Goal: Obtain resource: Download file/media

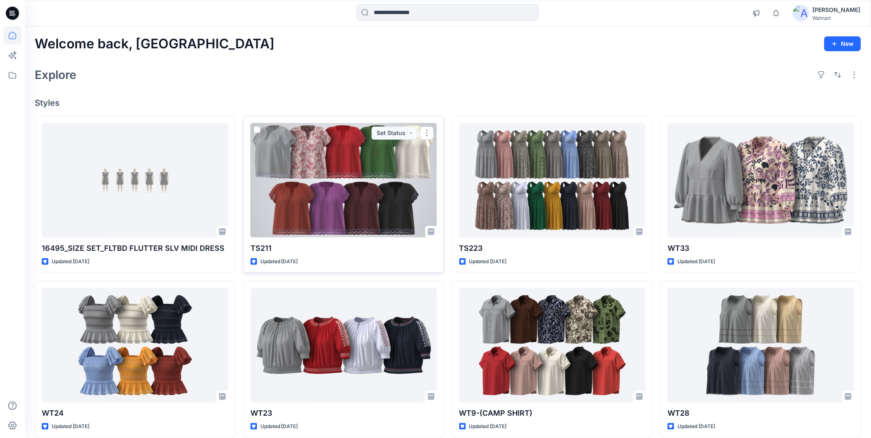
click at [360, 196] on div at bounding box center [343, 180] width 186 height 114
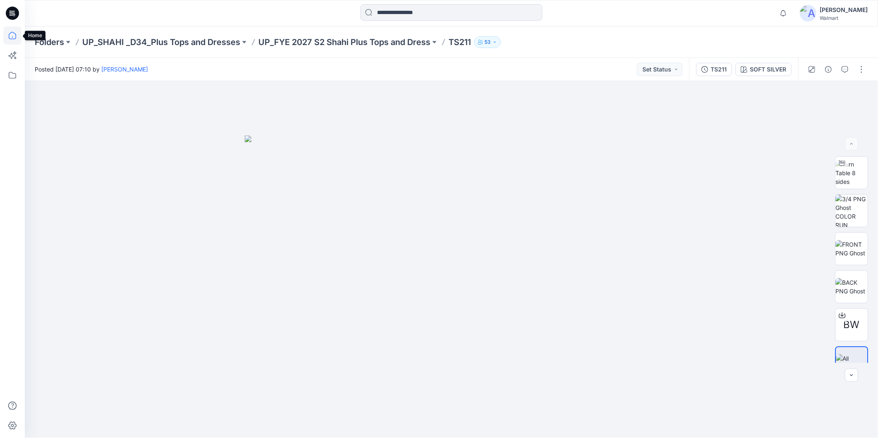
click at [11, 34] on icon at bounding box center [12, 35] width 18 height 18
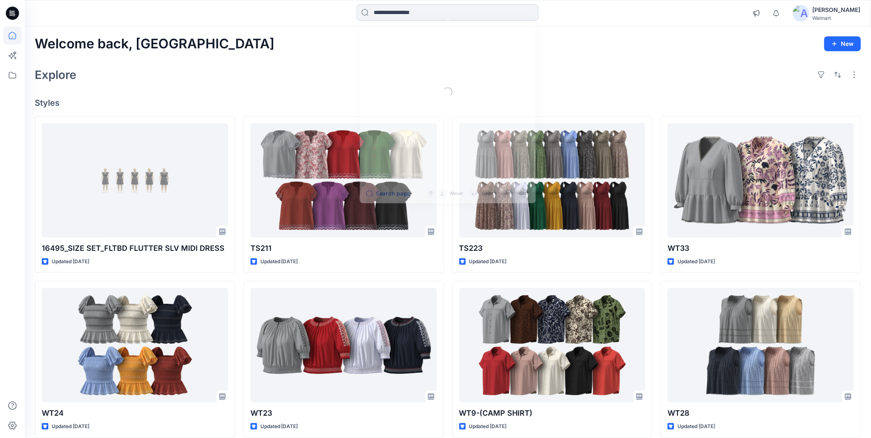
click at [395, 13] on input at bounding box center [448, 12] width 182 height 17
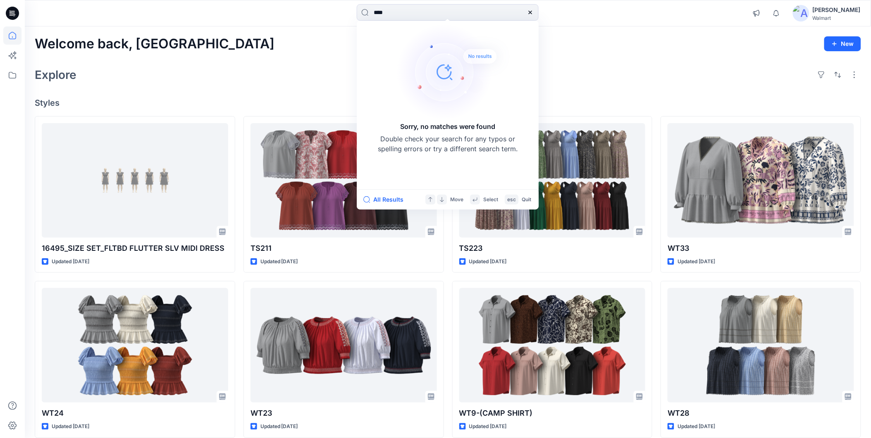
type input "****"
click at [841, 10] on div "[PERSON_NAME]" at bounding box center [837, 10] width 48 height 10
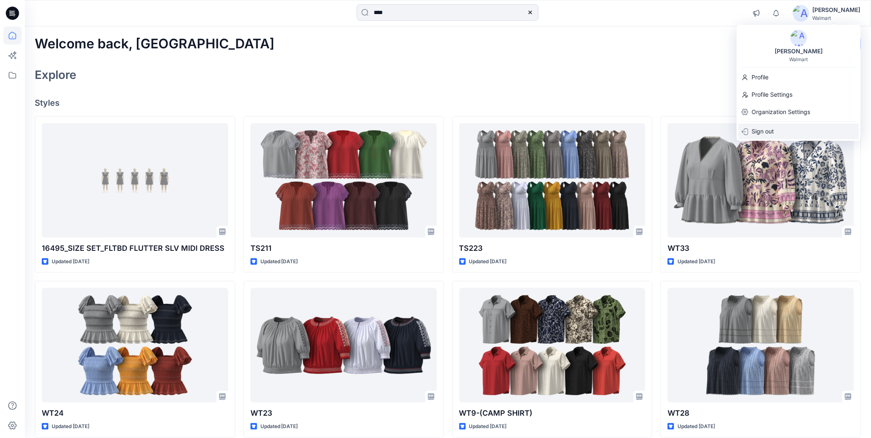
click at [750, 131] on div "Sign out" at bounding box center [798, 132] width 121 height 16
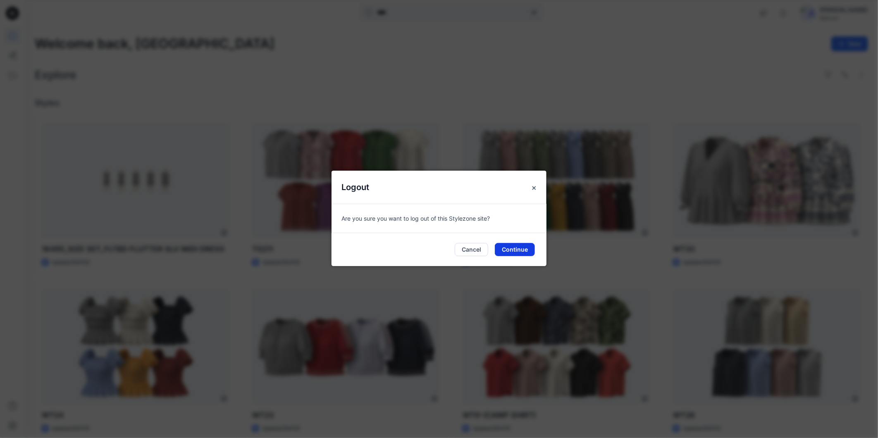
click at [503, 247] on button "Continue" at bounding box center [515, 249] width 40 height 13
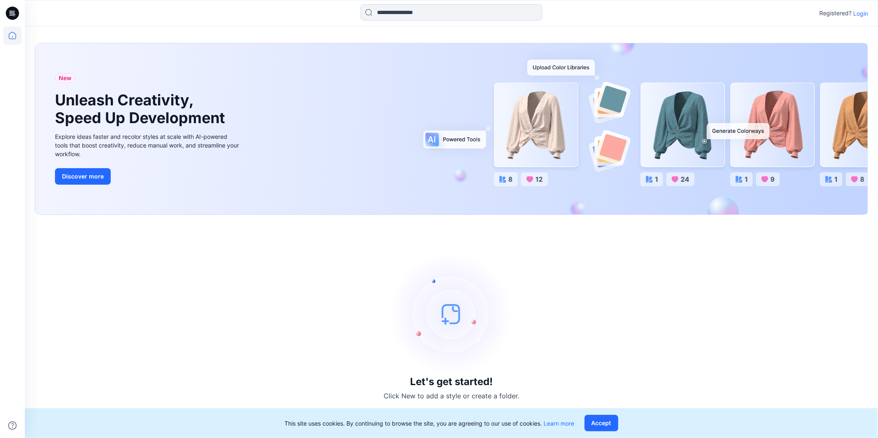
drag, startPoint x: 861, startPoint y: 14, endPoint x: 857, endPoint y: 16, distance: 4.5
click at [861, 14] on p "Login" at bounding box center [860, 13] width 15 height 9
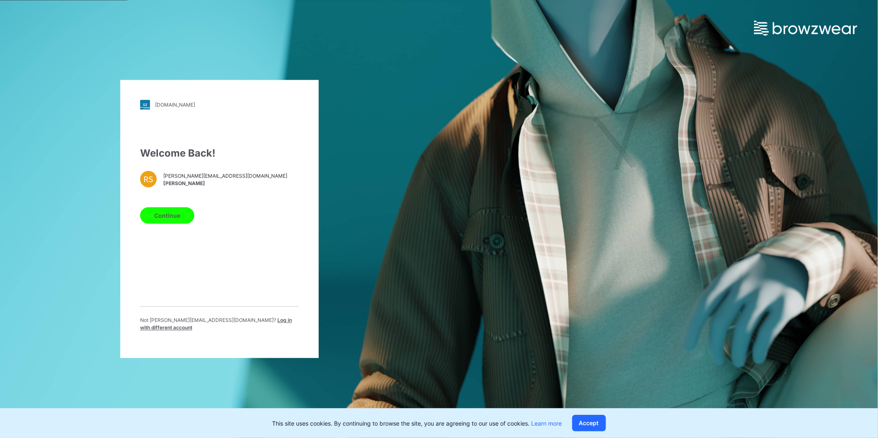
click at [243, 325] on span "Log in with different account" at bounding box center [216, 324] width 152 height 14
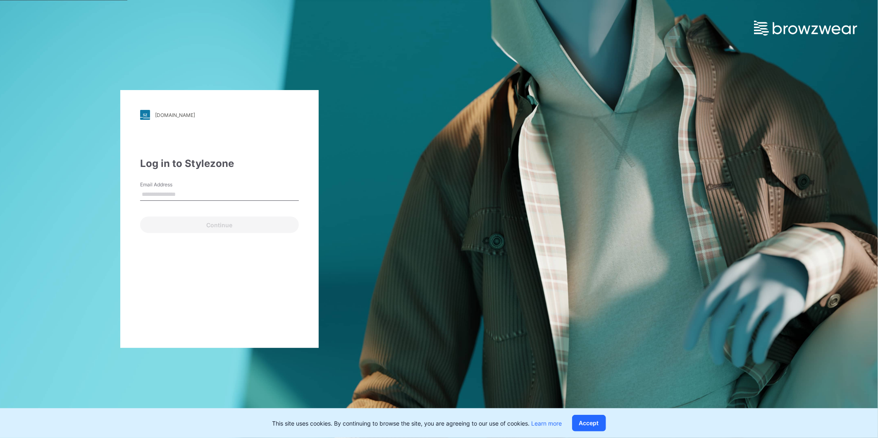
click at [157, 195] on input "Email Address" at bounding box center [219, 194] width 159 height 12
type input "**********"
click at [188, 222] on button "Continue" at bounding box center [219, 225] width 159 height 17
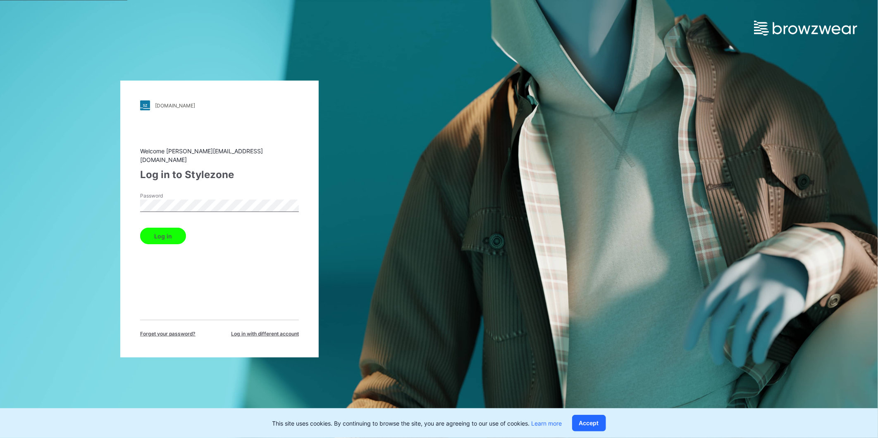
click at [166, 231] on button "Log in" at bounding box center [163, 236] width 46 height 17
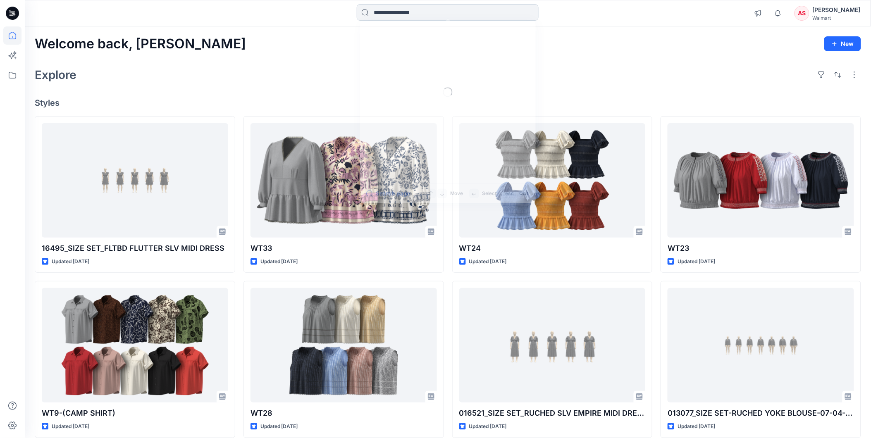
click at [400, 15] on input at bounding box center [448, 12] width 182 height 17
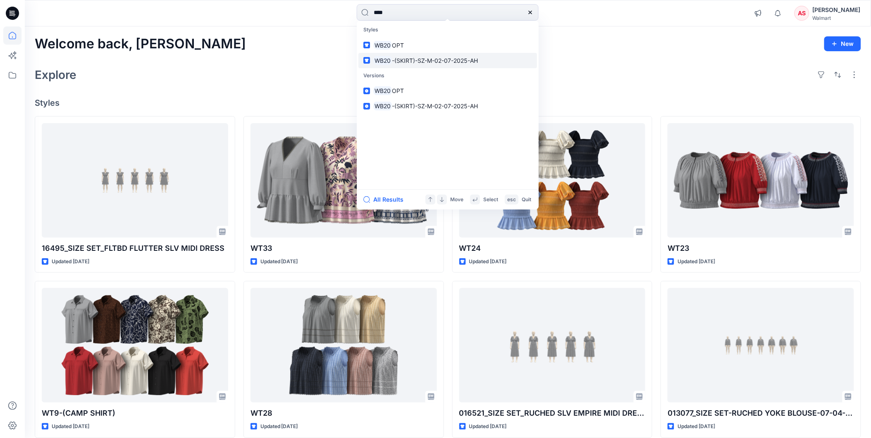
type input "****"
click at [402, 60] on span "-(SKIRT)-SZ-M-02-07-2025-AH" at bounding box center [435, 60] width 86 height 7
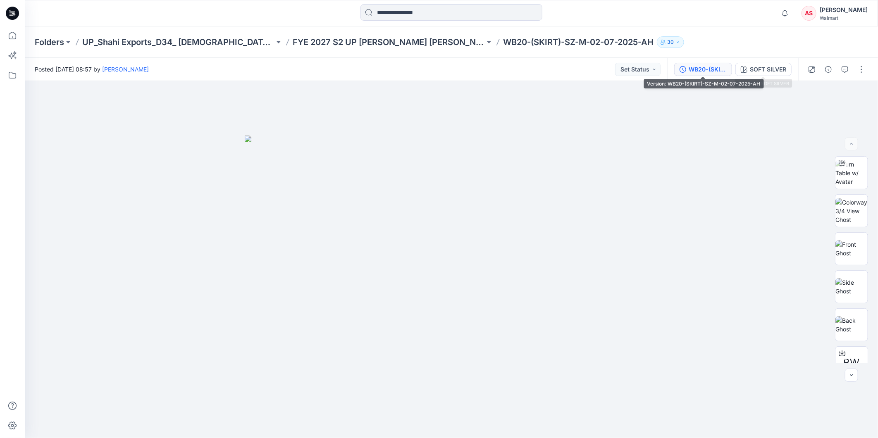
click at [694, 68] on div "WB20-(SKIRT)-SZ-M-02-07-2025-AH" at bounding box center [708, 69] width 38 height 9
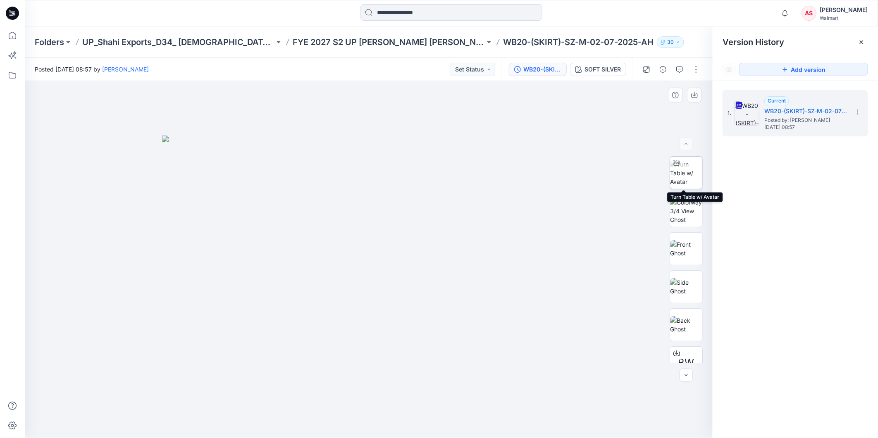
click at [684, 176] on img at bounding box center [686, 173] width 32 height 26
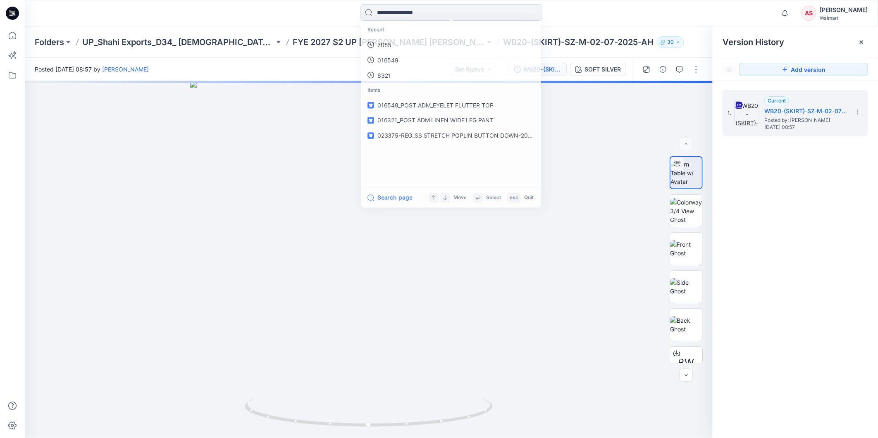
click at [396, 16] on input at bounding box center [451, 12] width 182 height 17
click at [391, 44] on p "wb20" at bounding box center [384, 45] width 15 height 9
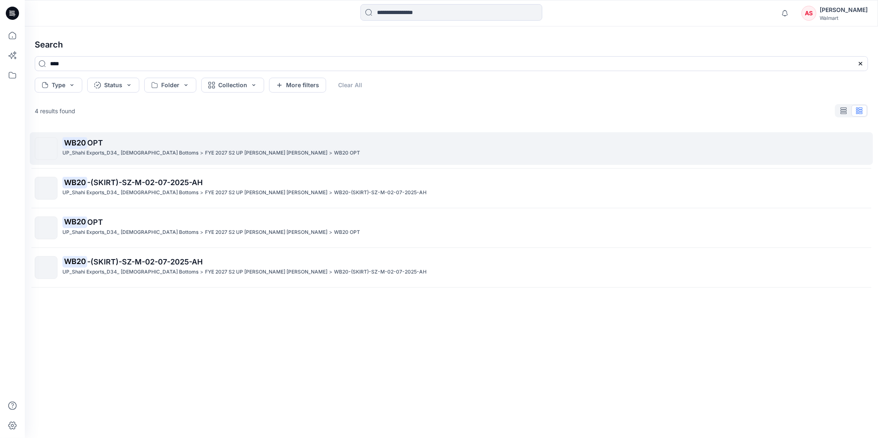
click at [98, 141] on span "OPT" at bounding box center [95, 142] width 16 height 9
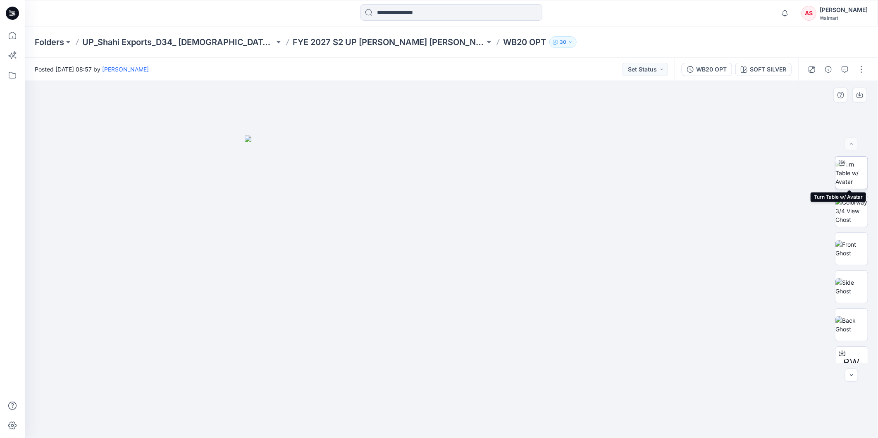
click at [861, 166] on img at bounding box center [851, 173] width 32 height 26
click at [408, 13] on input at bounding box center [451, 12] width 182 height 17
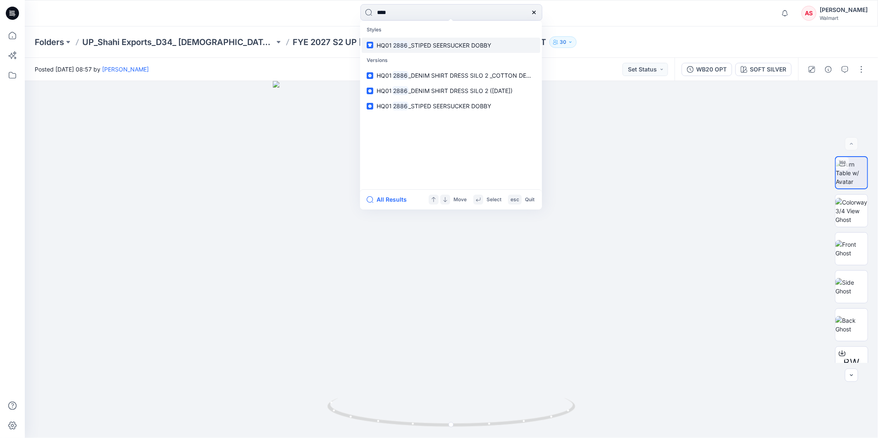
type input "****"
click at [434, 43] on span "_STIPED SEERSUCKER DOBBY" at bounding box center [450, 45] width 83 height 7
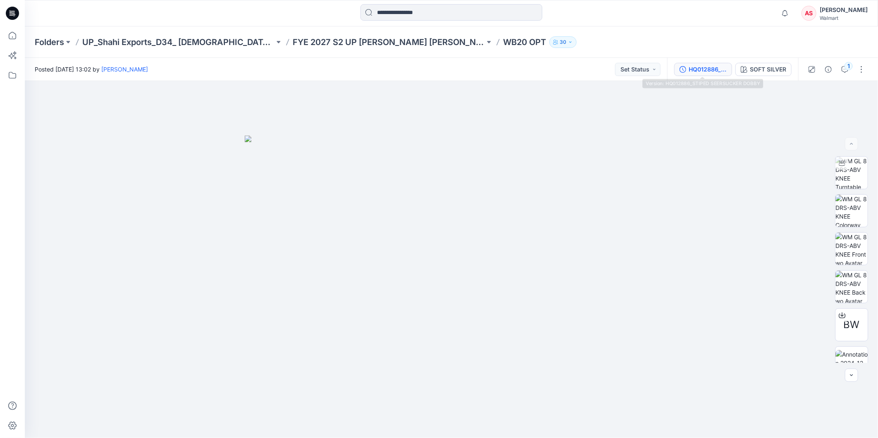
click at [708, 67] on div "HQ012886_STIPED SEERSUCKER DOBBY" at bounding box center [708, 69] width 38 height 9
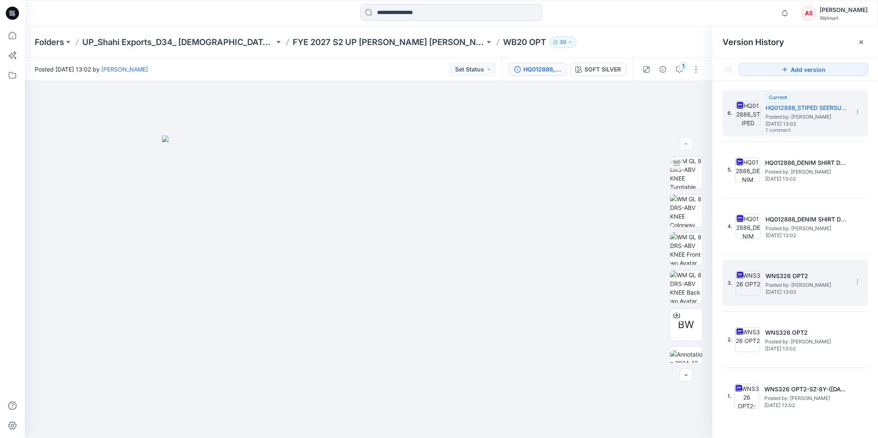
click at [771, 284] on span "Posted by: Poonam Sethi" at bounding box center [806, 285] width 83 height 8
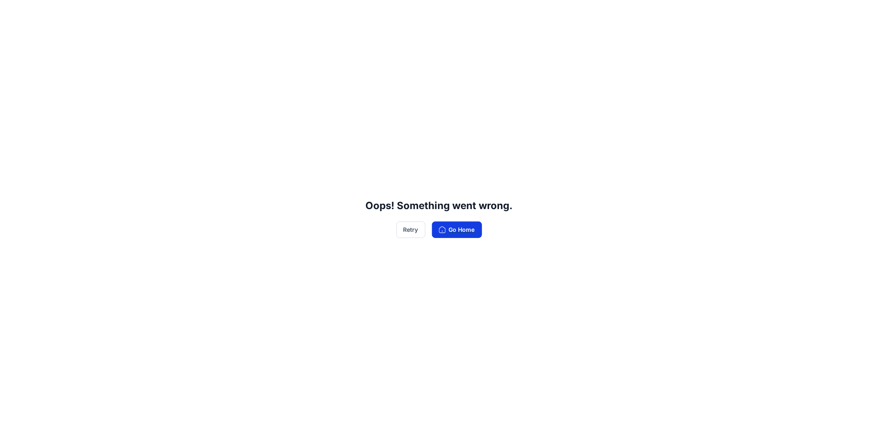
click at [460, 230] on button "Go Home" at bounding box center [457, 230] width 50 height 17
click at [401, 232] on button "Retry" at bounding box center [410, 230] width 29 height 17
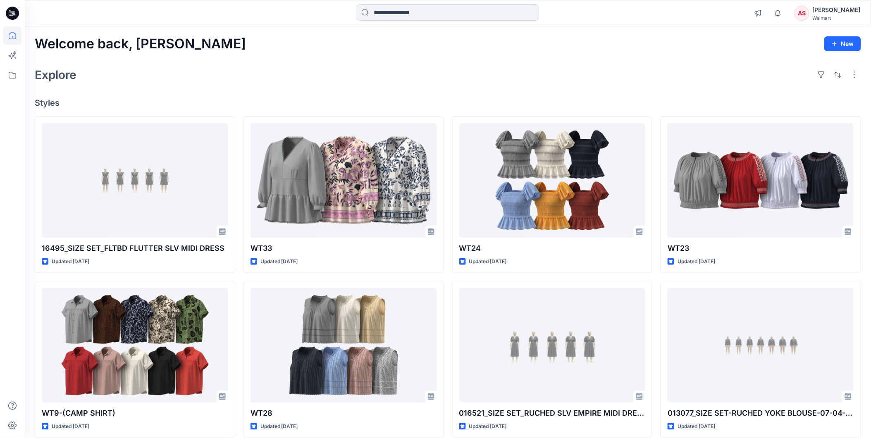
click at [396, 10] on input at bounding box center [448, 12] width 182 height 17
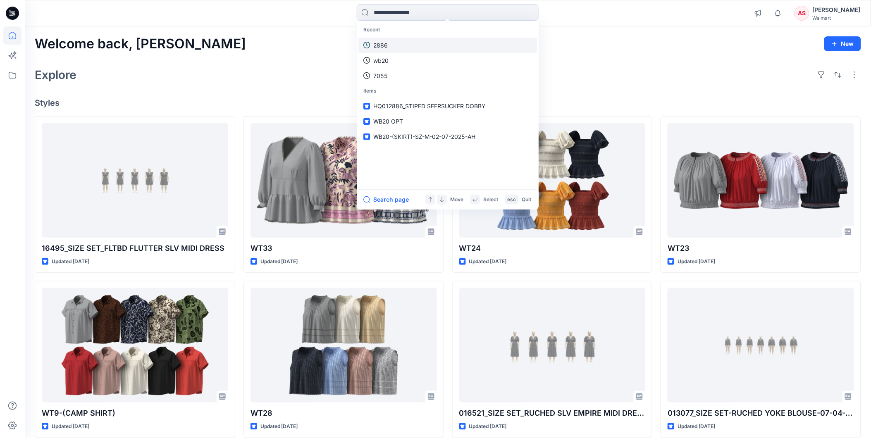
click at [387, 43] on p "2886" at bounding box center [380, 45] width 14 height 9
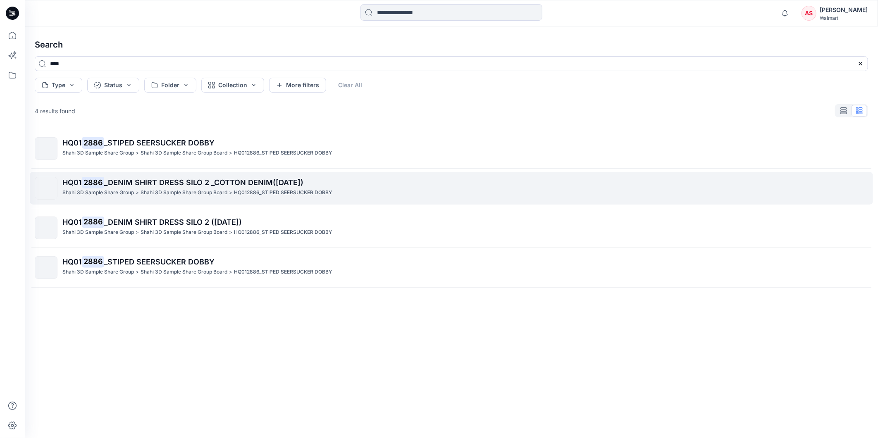
click at [129, 189] on p "Shahi 3D Sample Share Group" at bounding box center [98, 192] width 72 height 9
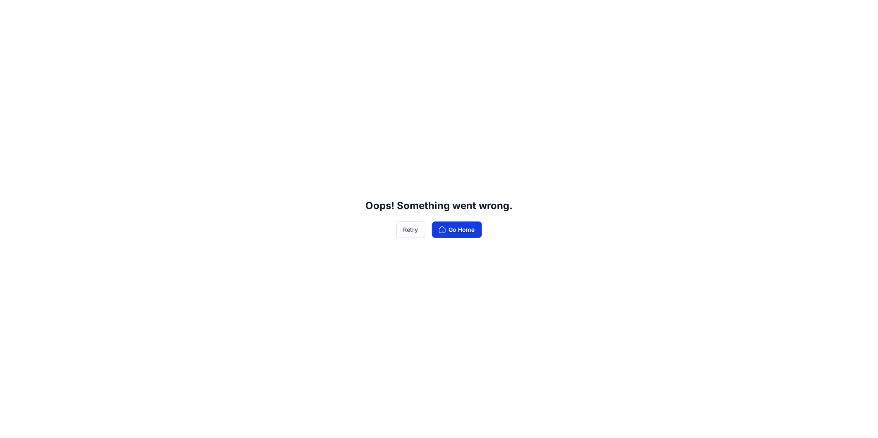
click at [457, 229] on button "Go Home" at bounding box center [457, 230] width 50 height 17
click at [417, 228] on button "Retry" at bounding box center [410, 230] width 29 height 17
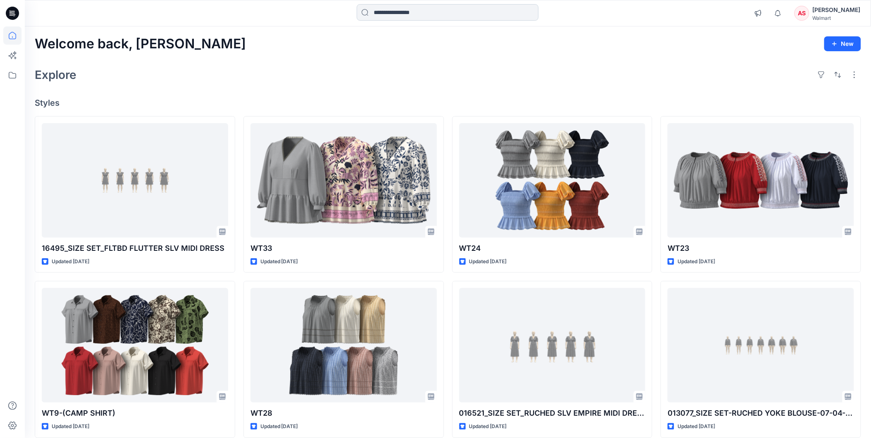
click at [403, 10] on input at bounding box center [448, 12] width 182 height 17
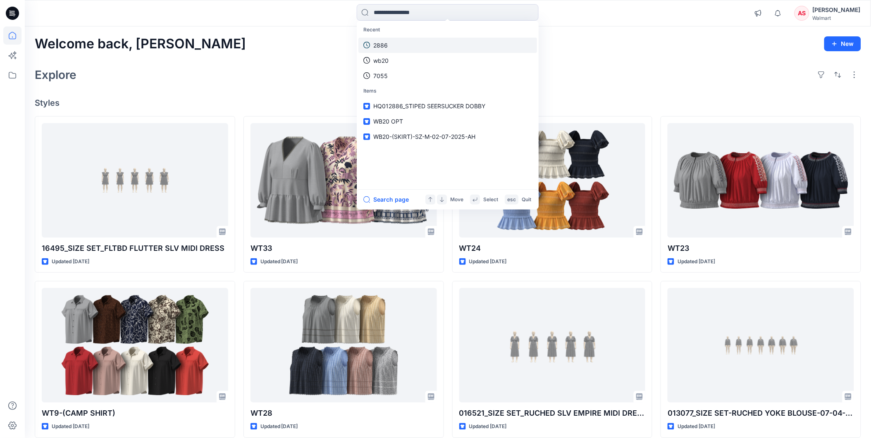
click at [381, 44] on p "2886" at bounding box center [380, 45] width 14 height 9
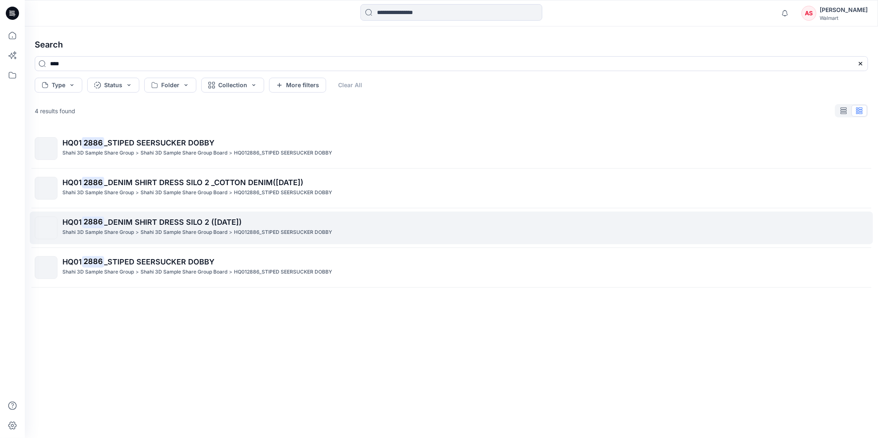
click at [192, 228] on p "Shahi 3D Sample Share Group Board" at bounding box center [184, 232] width 87 height 9
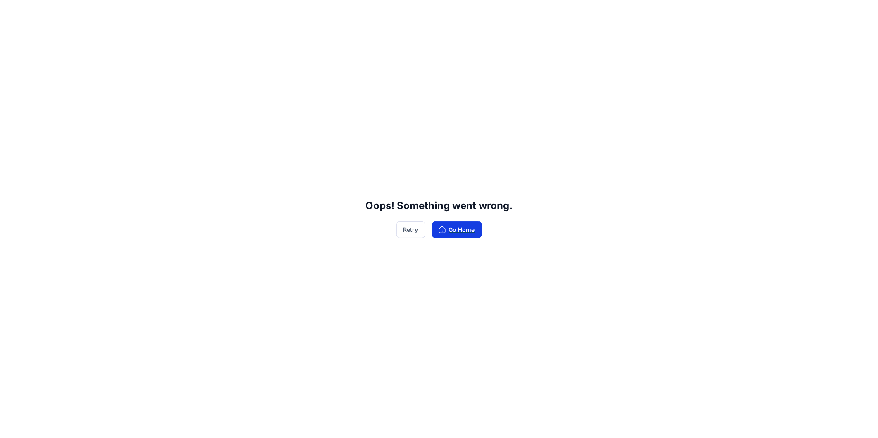
click at [458, 236] on button "Go Home" at bounding box center [457, 230] width 50 height 17
click at [454, 228] on button "Go Home" at bounding box center [457, 230] width 50 height 17
click at [467, 229] on button "Go Home" at bounding box center [457, 230] width 50 height 17
click at [401, 231] on button "Retry" at bounding box center [410, 230] width 29 height 17
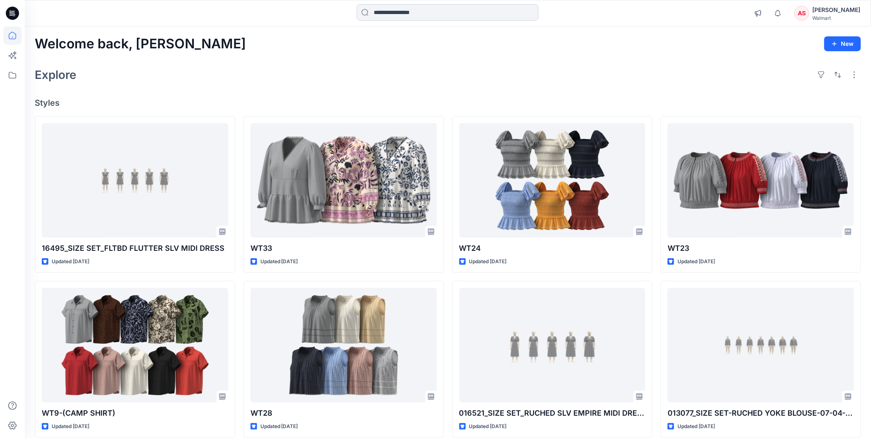
click at [408, 7] on input at bounding box center [448, 12] width 182 height 17
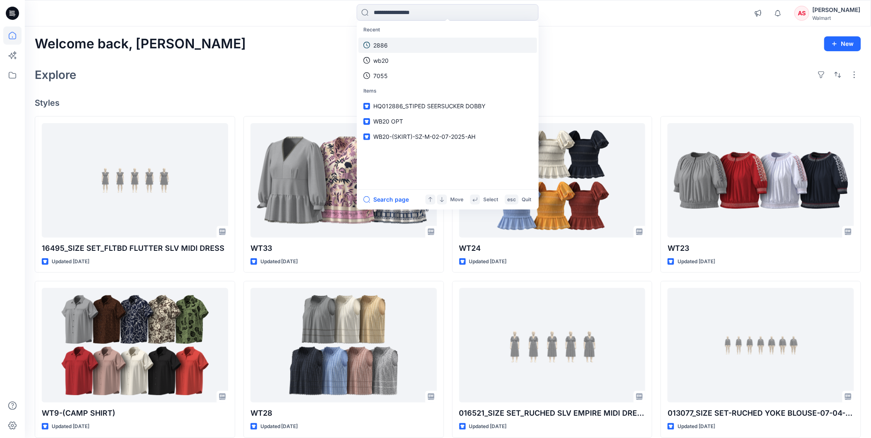
click at [383, 41] on p "2886" at bounding box center [380, 45] width 14 height 9
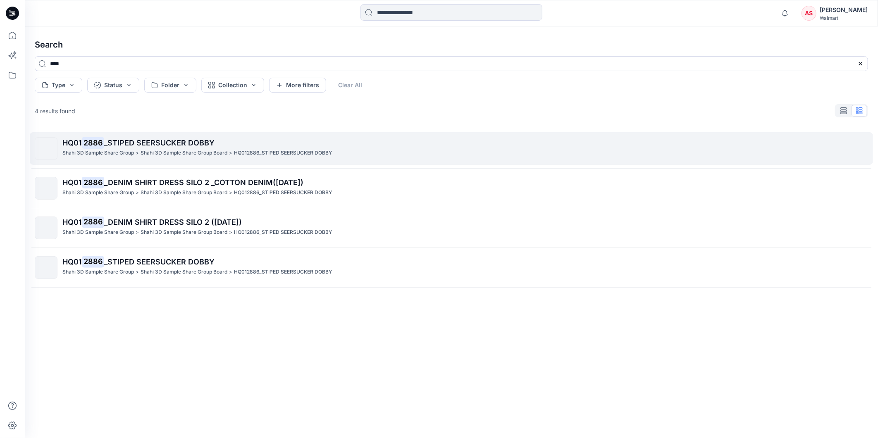
click at [150, 143] on span "_STIPED SEERSUCKER DOBBY" at bounding box center [159, 142] width 110 height 9
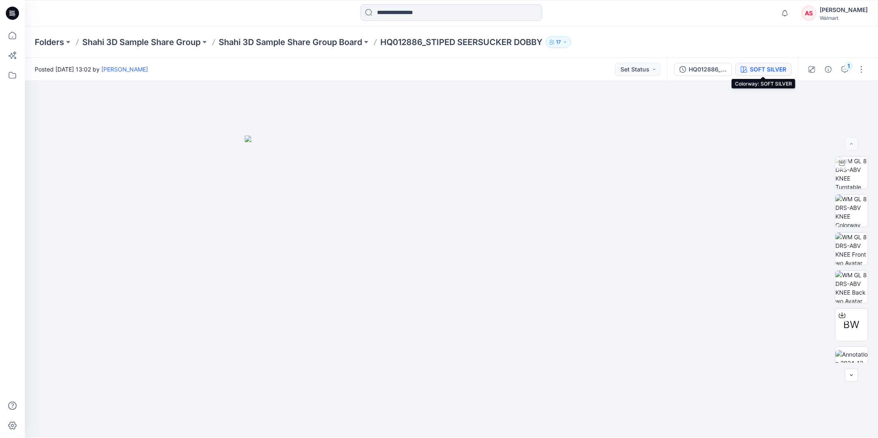
click at [761, 66] on div "SOFT SILVER" at bounding box center [768, 69] width 36 height 9
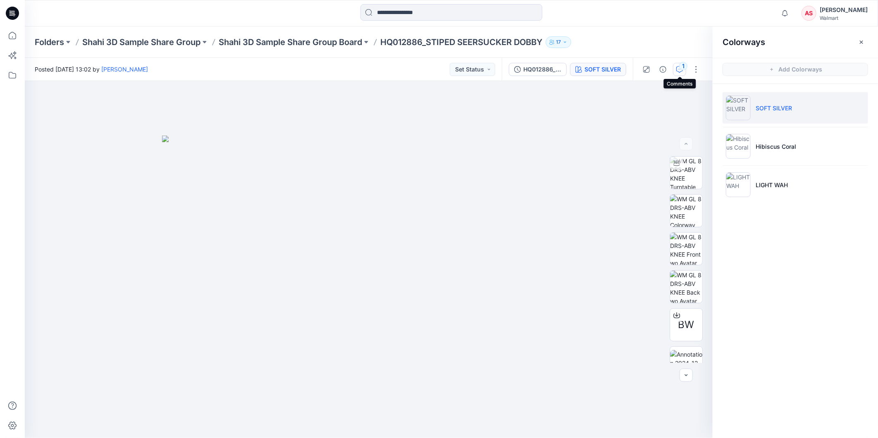
click at [681, 65] on div "1" at bounding box center [683, 66] width 8 height 8
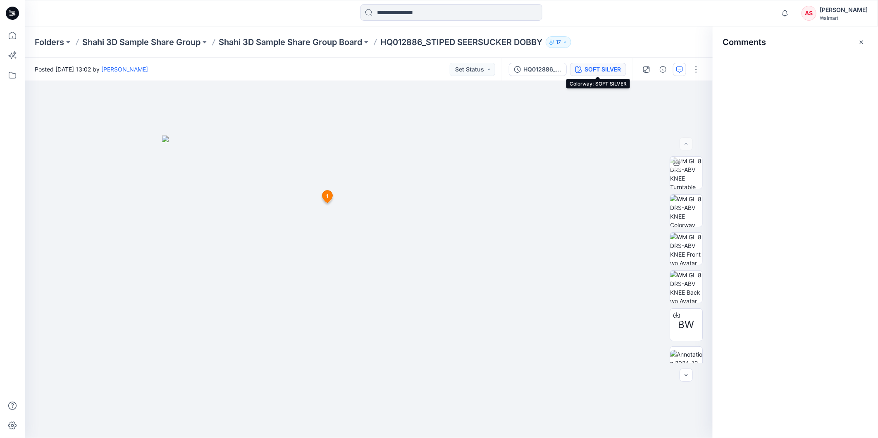
click at [594, 70] on div "SOFT SILVER" at bounding box center [602, 69] width 36 height 9
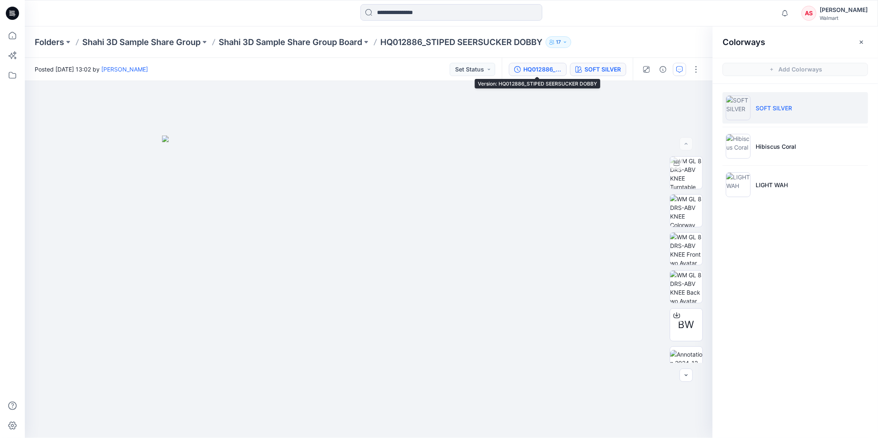
click at [528, 65] on div "HQ012886_STIPED SEERSUCKER DOBBY" at bounding box center [542, 69] width 38 height 9
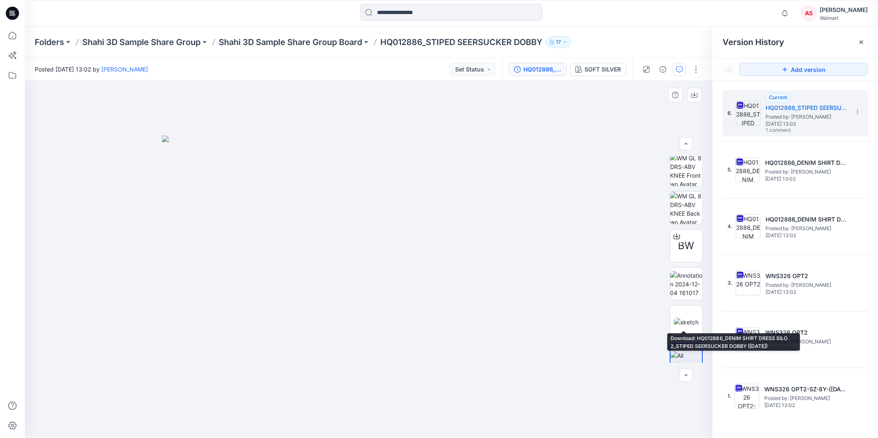
scroll to position [93, 0]
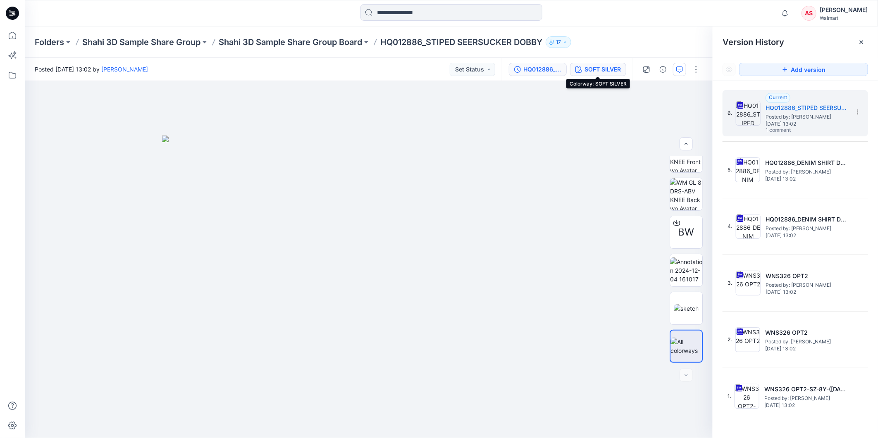
click at [608, 69] on div "SOFT SILVER" at bounding box center [602, 69] width 36 height 9
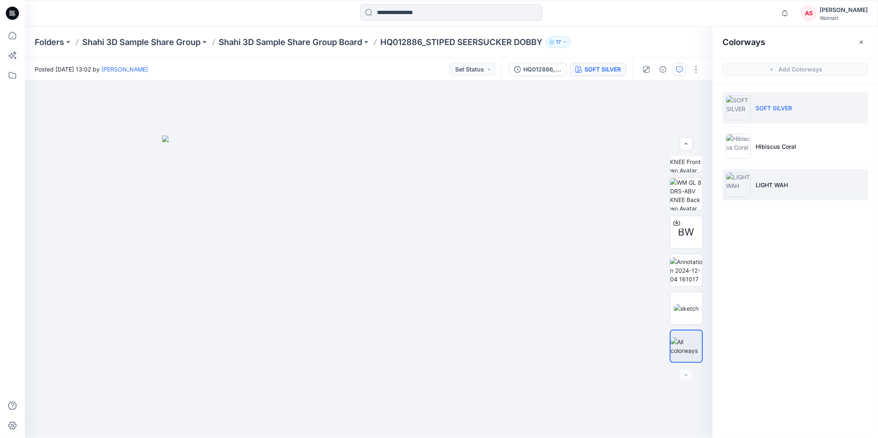
click at [763, 185] on p "LIGHT WAH" at bounding box center [772, 185] width 32 height 9
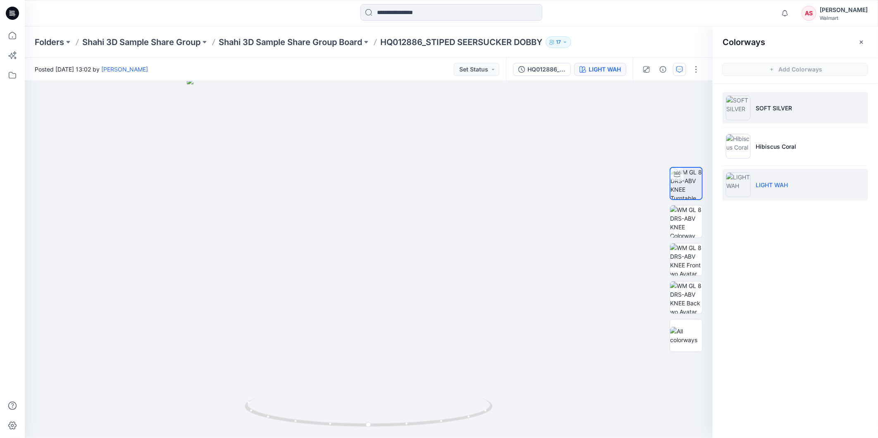
click at [758, 116] on li "SOFT SILVER" at bounding box center [794, 107] width 145 height 31
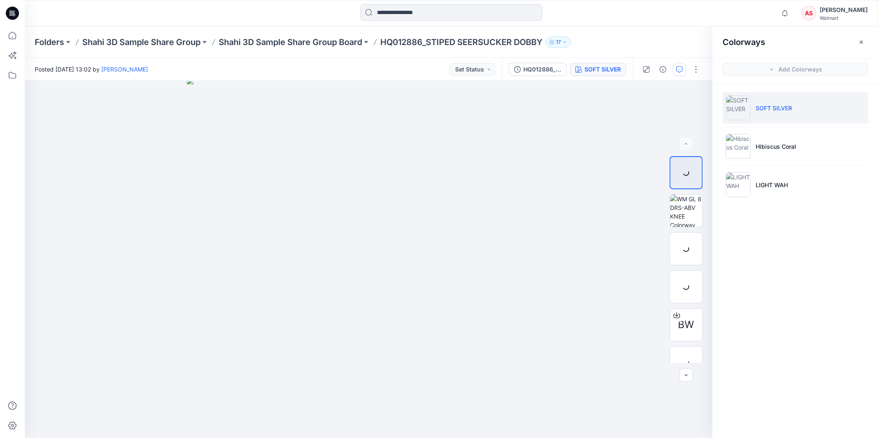
click at [770, 114] on li "SOFT SILVER" at bounding box center [794, 107] width 145 height 31
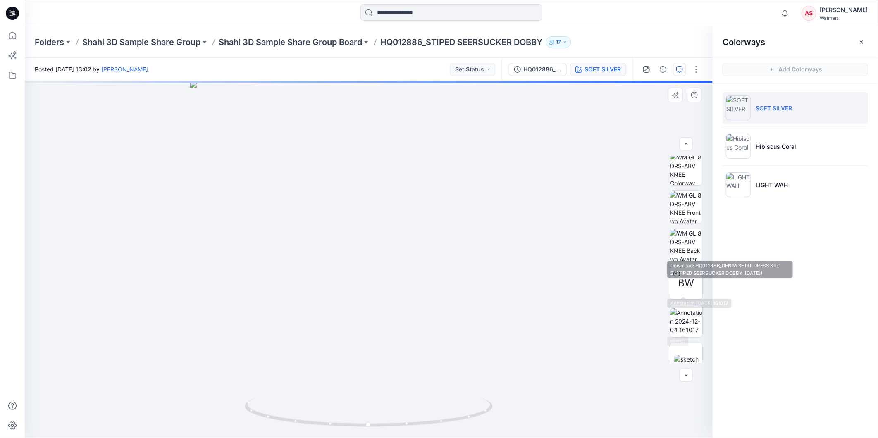
scroll to position [93, 0]
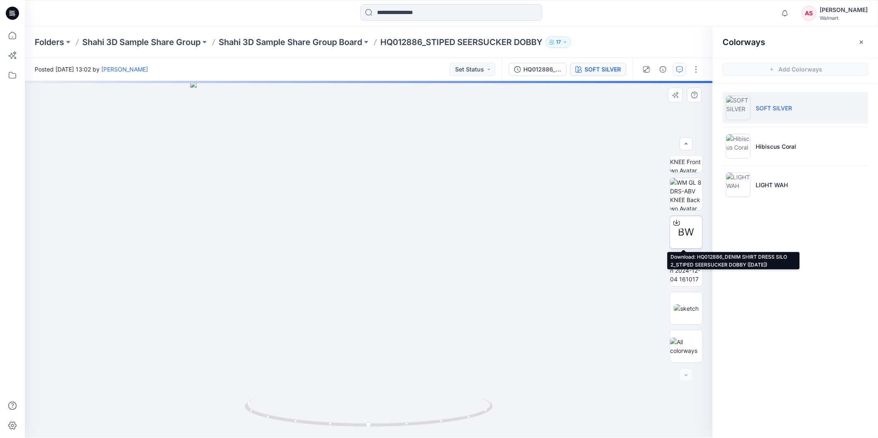
click at [685, 228] on span "BW" at bounding box center [686, 232] width 16 height 15
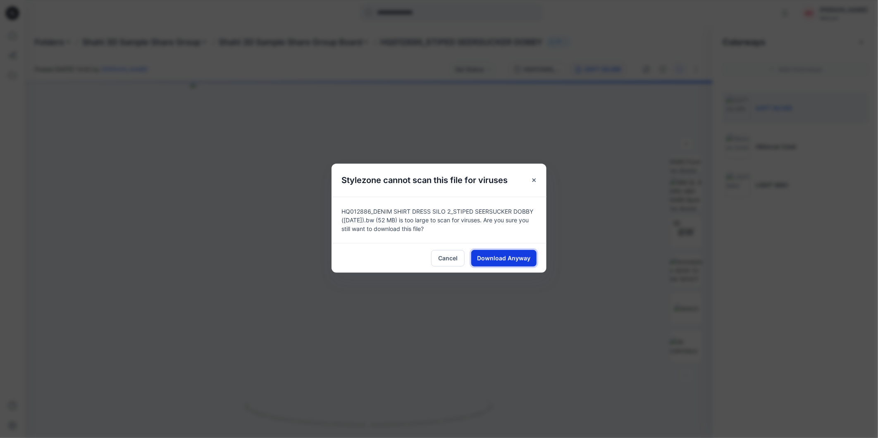
click at [507, 262] on span "Download Anyway" at bounding box center [503, 258] width 53 height 9
